Goal: Check status: Check status

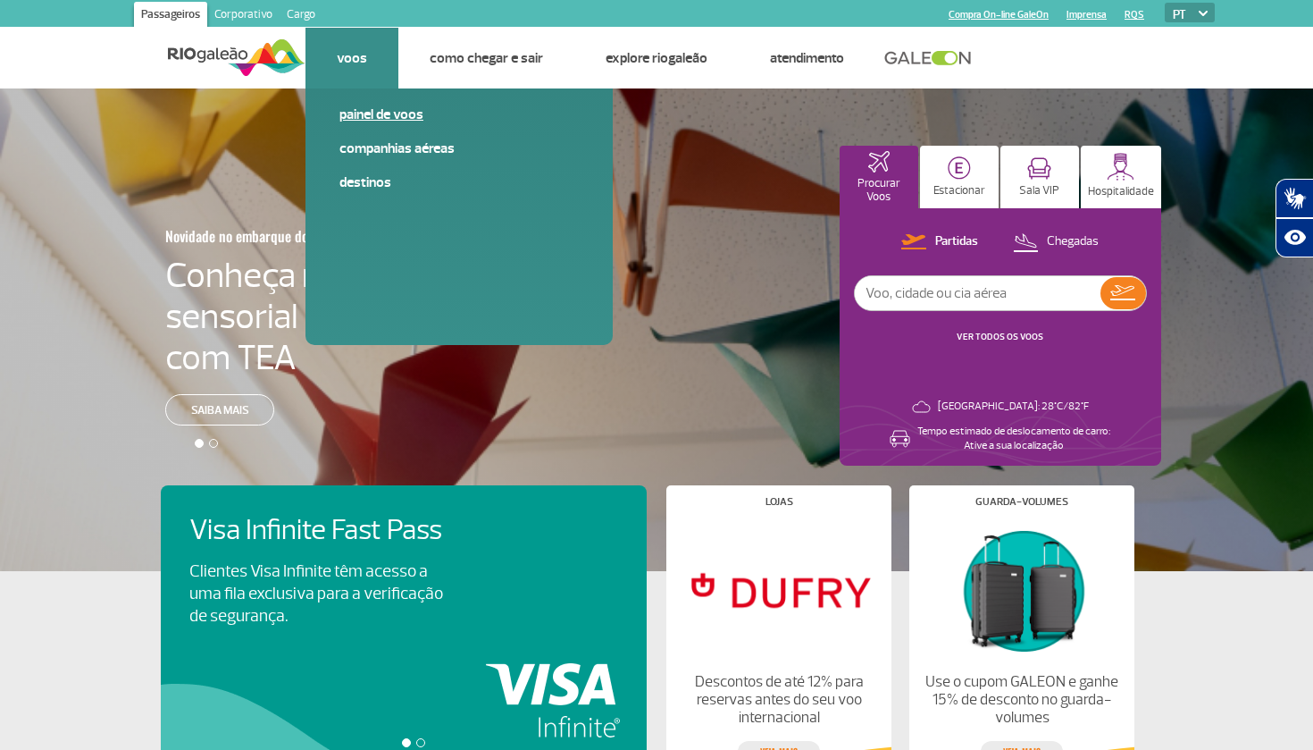
click at [369, 118] on link "Painel de voos" at bounding box center [459, 115] width 239 height 20
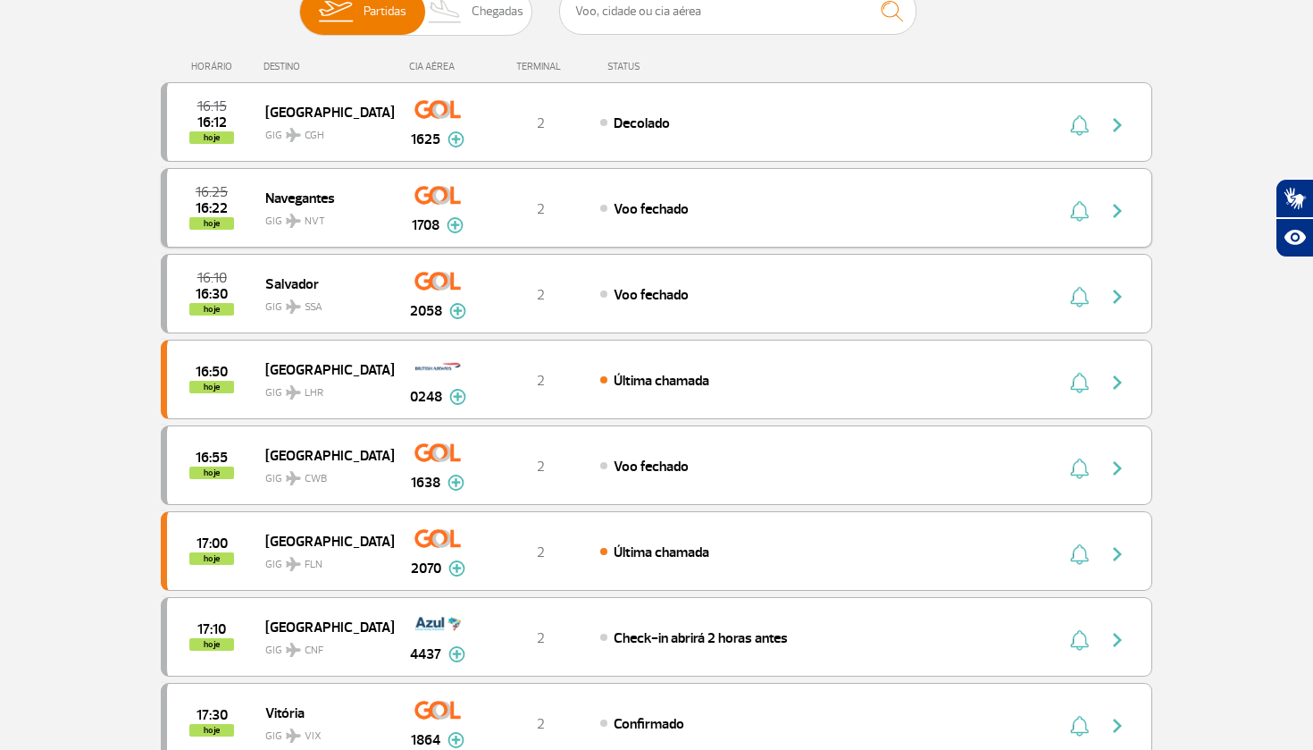
scroll to position [210, 0]
click at [463, 400] on img at bounding box center [457, 398] width 17 height 16
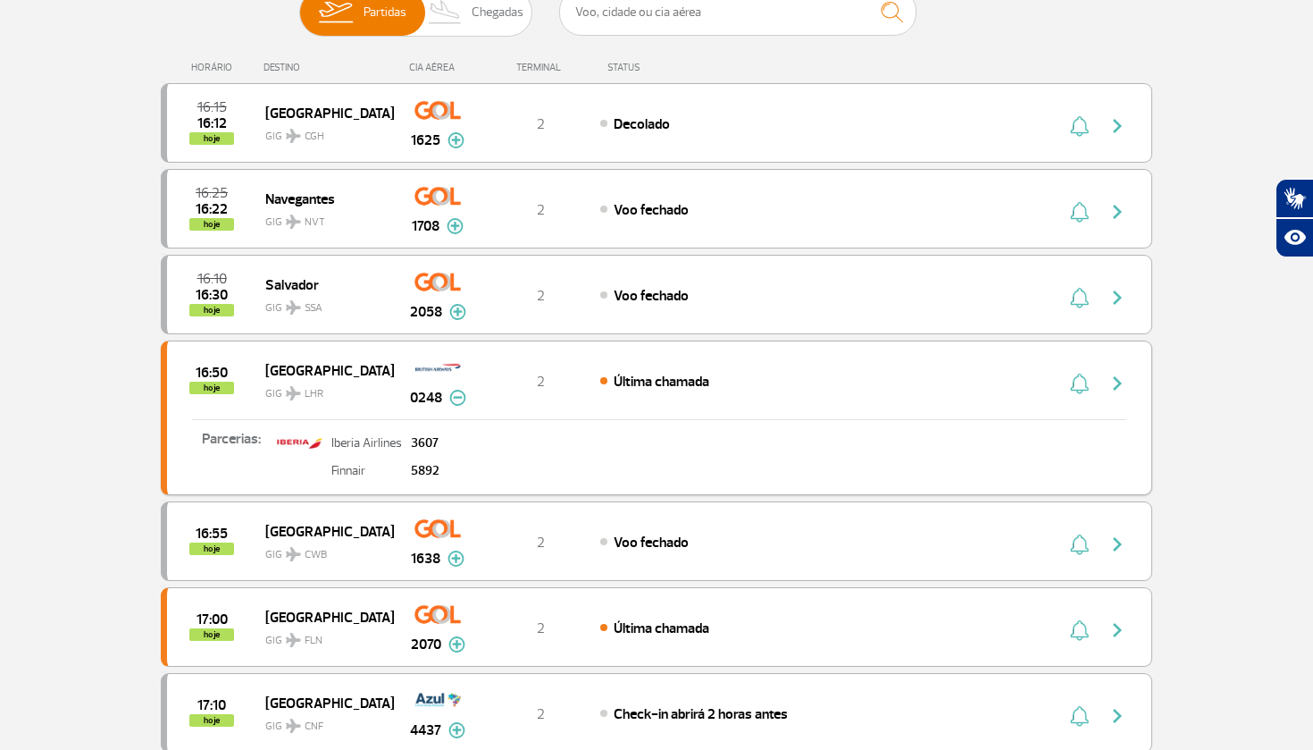
click at [251, 391] on div "16:50 hoje" at bounding box center [216, 380] width 98 height 28
click at [673, 390] on span "Última chamada" at bounding box center [662, 382] width 96 height 18
click at [514, 404] on div "16:50 hoje London GIG LHR 0248 2 Última chamada Parcerias: Iberia Airlines 3607…" at bounding box center [657, 417] width 992 height 155
click at [419, 393] on span "0248" at bounding box center [426, 397] width 32 height 21
click at [1077, 387] on img "button" at bounding box center [1079, 383] width 19 height 21
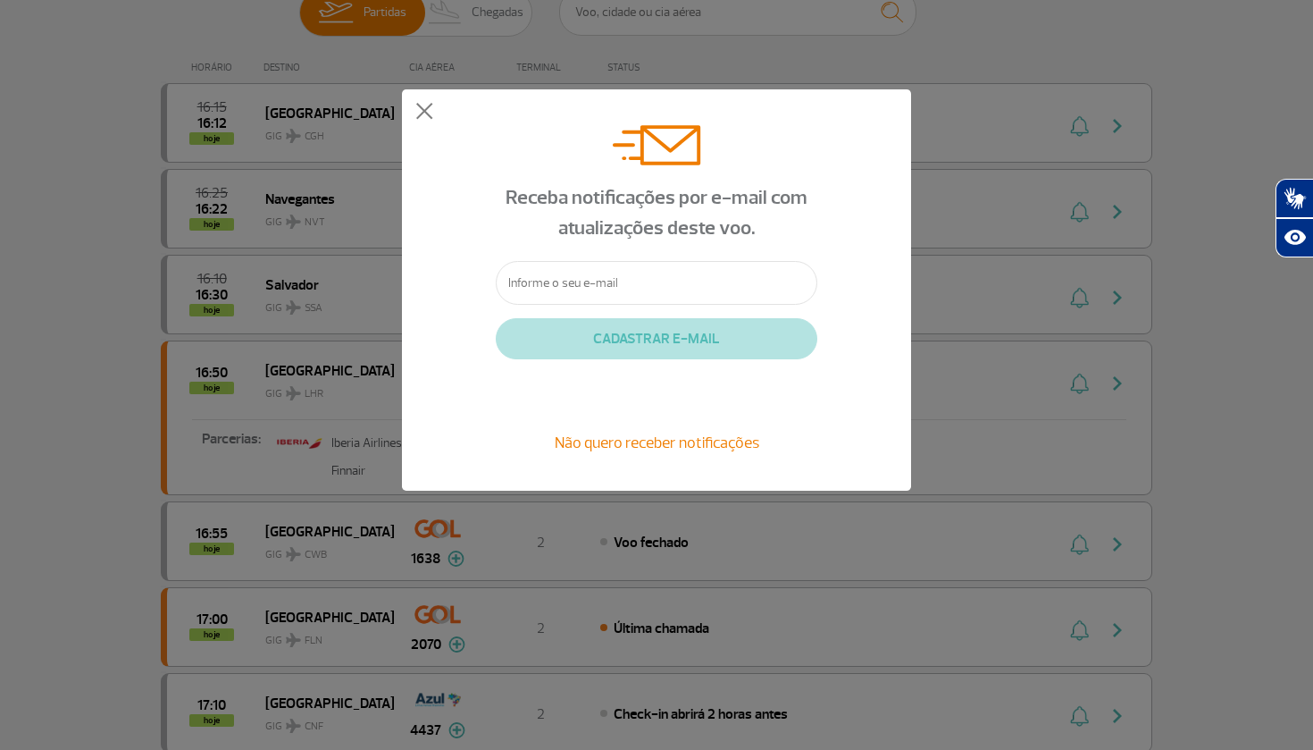
click at [694, 294] on input "text" at bounding box center [657, 283] width 322 height 44
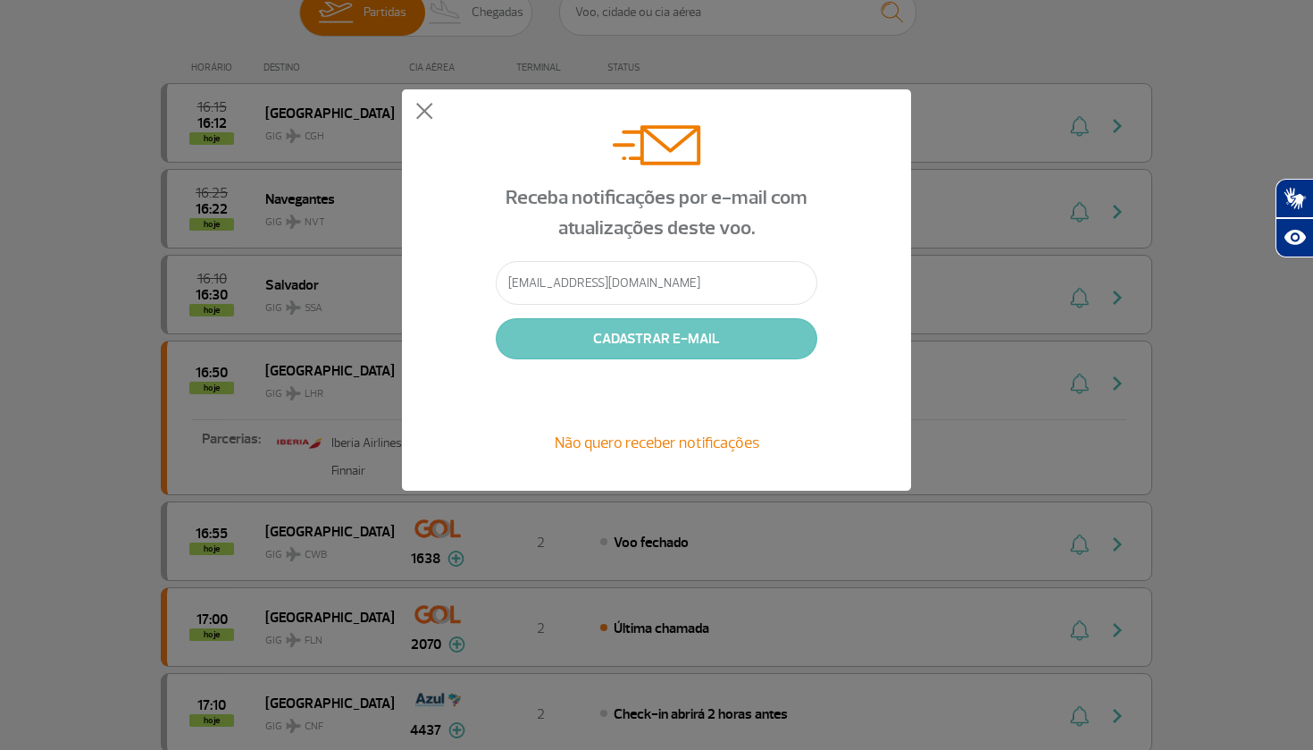
type input "[EMAIL_ADDRESS][DOMAIN_NAME]"
click at [706, 353] on button "CADASTRAR E-MAIL" at bounding box center [657, 338] width 322 height 41
